Goal: Task Accomplishment & Management: Complete application form

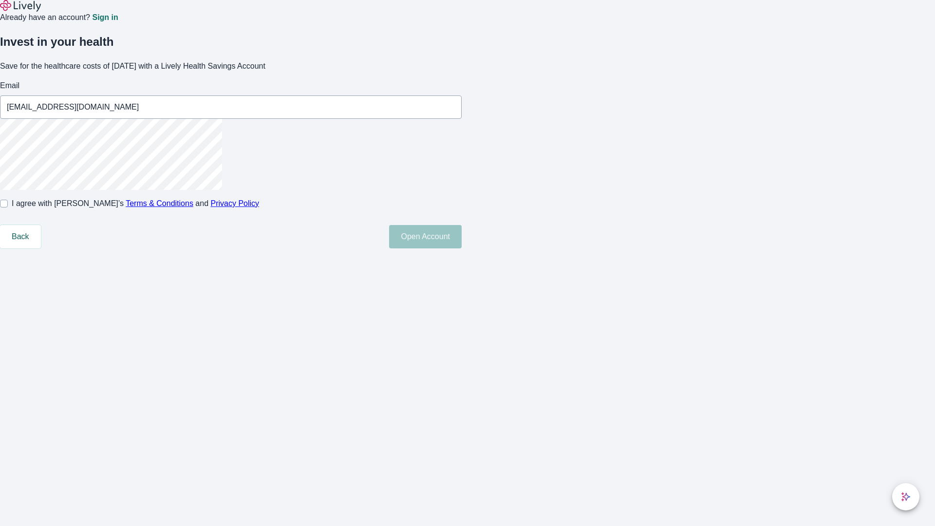
click at [8, 207] on input "I agree with Lively’s Terms & Conditions and Privacy Policy" at bounding box center [4, 204] width 8 height 8
checkbox input "true"
click at [461, 248] on button "Open Account" at bounding box center [425, 236] width 73 height 23
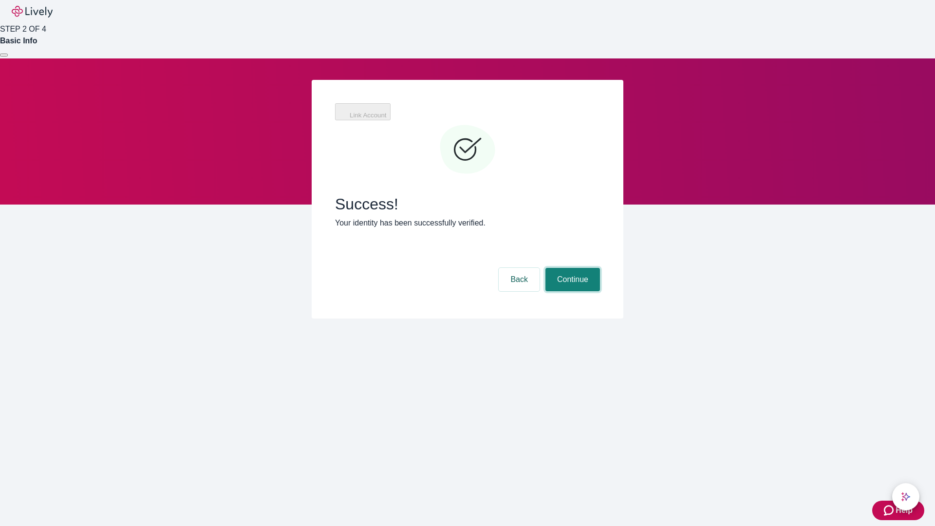
click at [571, 268] on button "Continue" at bounding box center [572, 279] width 55 height 23
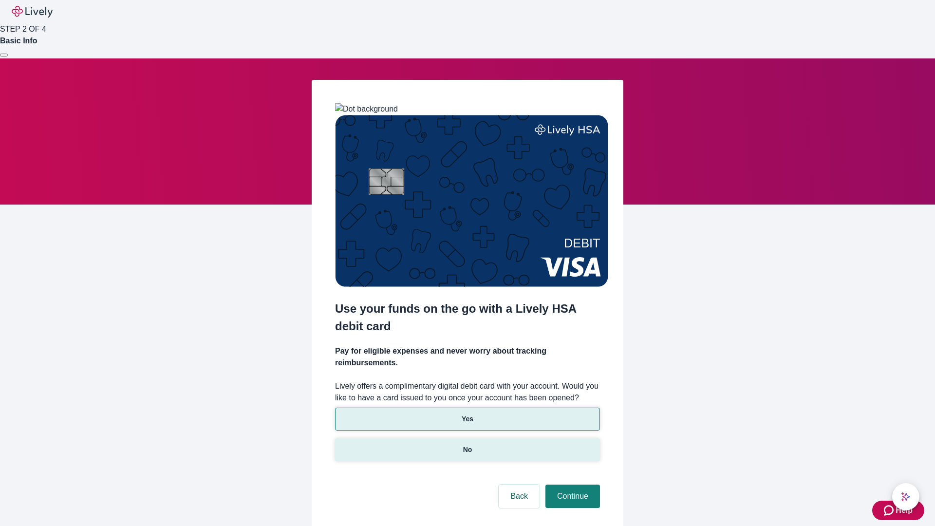
click at [467, 444] on p "No" at bounding box center [467, 449] width 9 height 10
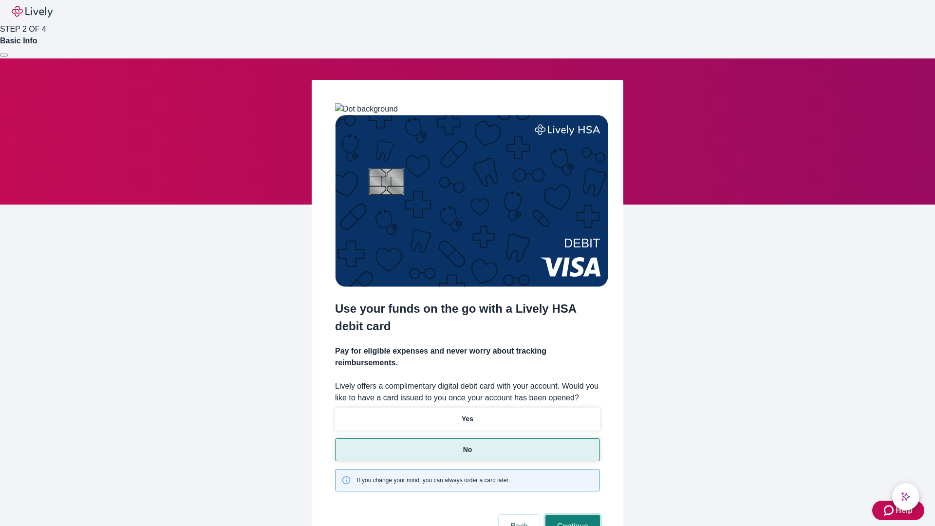
click at [571, 515] on button "Continue" at bounding box center [572, 526] width 55 height 23
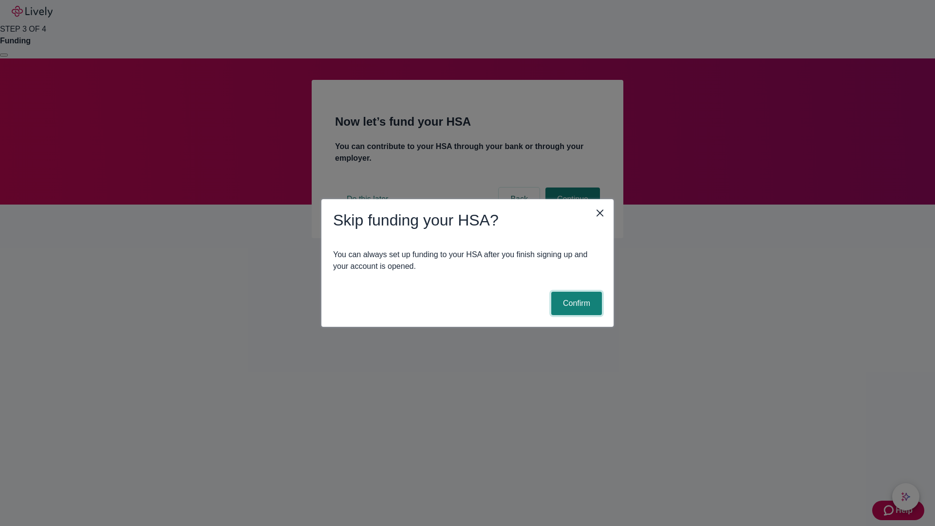
click at [575, 303] on button "Confirm" at bounding box center [576, 303] width 51 height 23
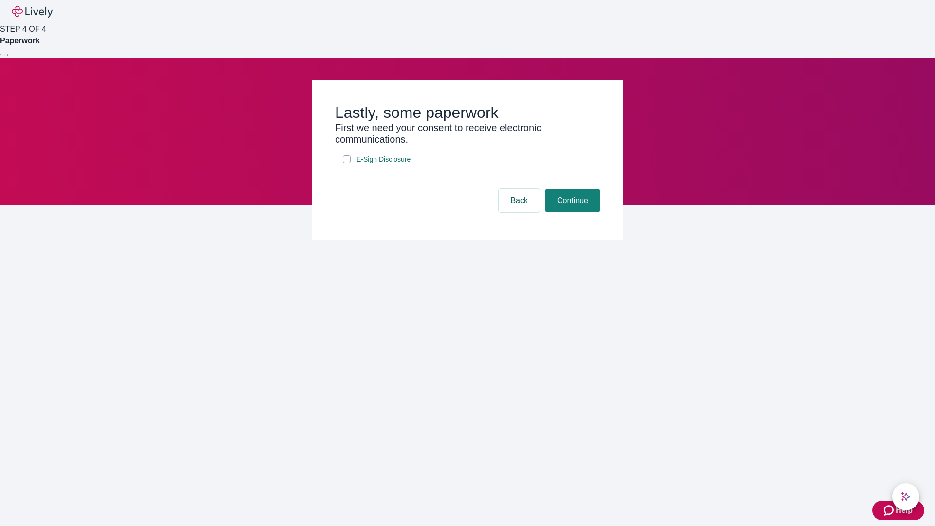
click at [347, 163] on input "E-Sign Disclosure" at bounding box center [347, 159] width 8 height 8
checkbox input "true"
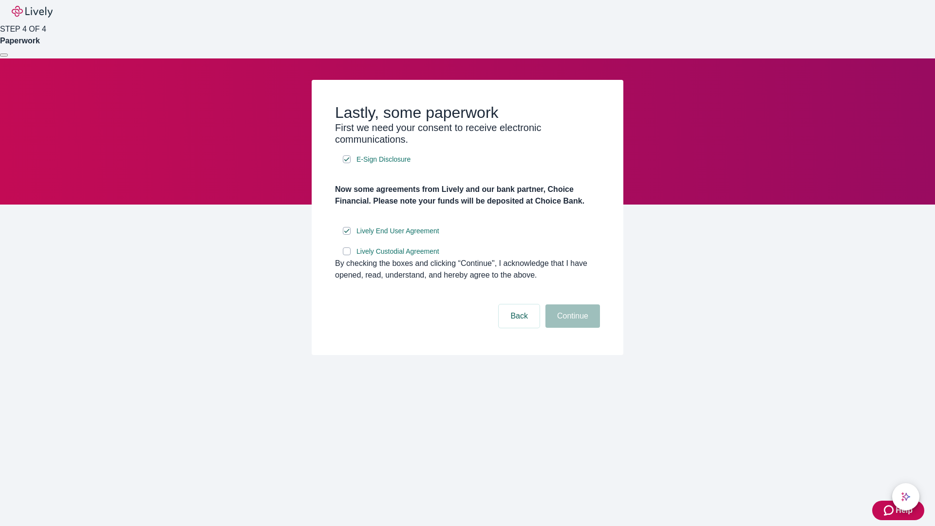
click at [347, 255] on input "Lively Custodial Agreement" at bounding box center [347, 251] width 8 height 8
checkbox input "true"
click at [571, 328] on button "Continue" at bounding box center [572, 315] width 55 height 23
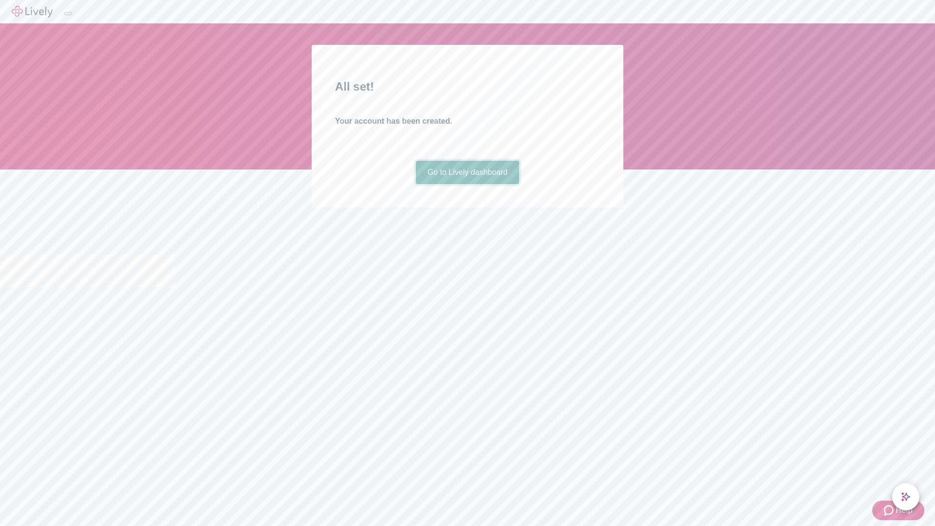
click at [467, 184] on link "Go to Lively dashboard" at bounding box center [468, 172] width 104 height 23
